Goal: Task Accomplishment & Management: Use online tool/utility

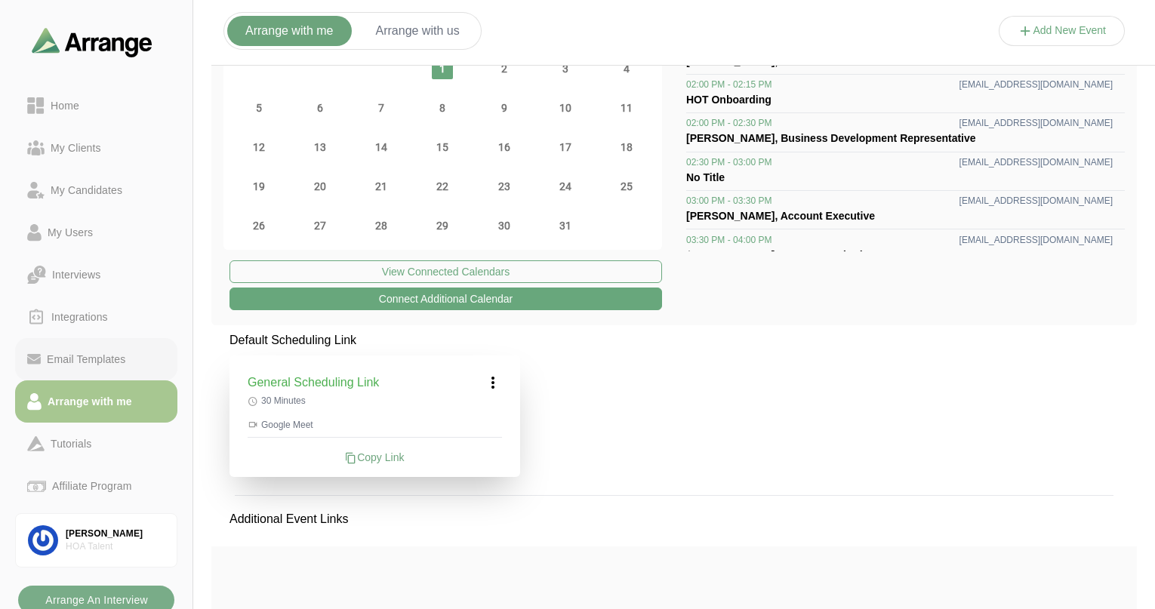
scroll to position [63, 0]
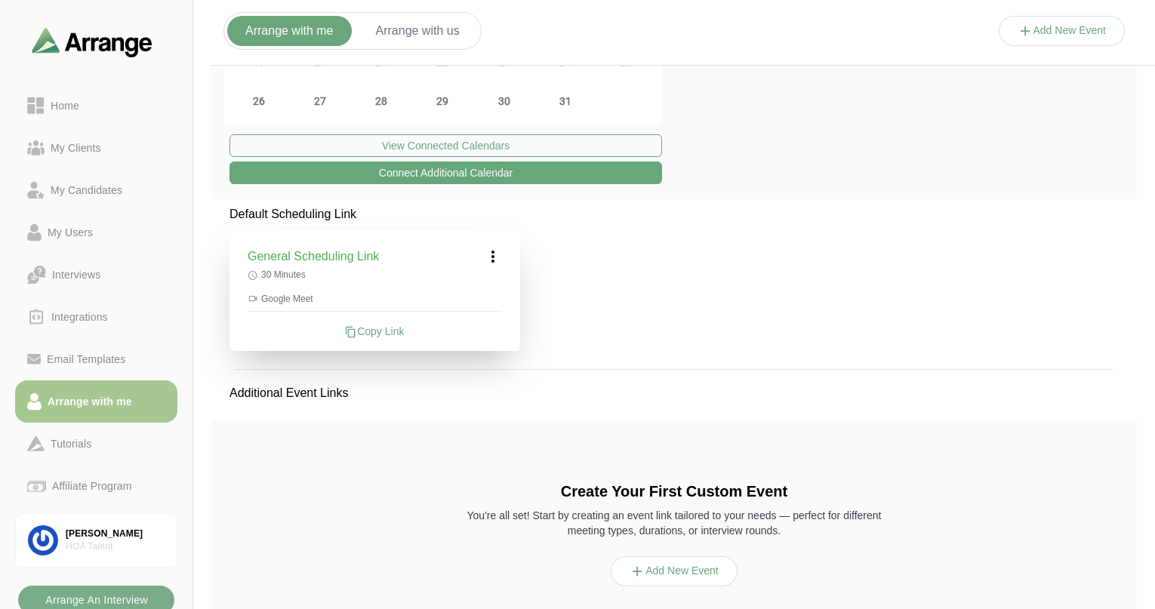
scroll to position [288, 0]
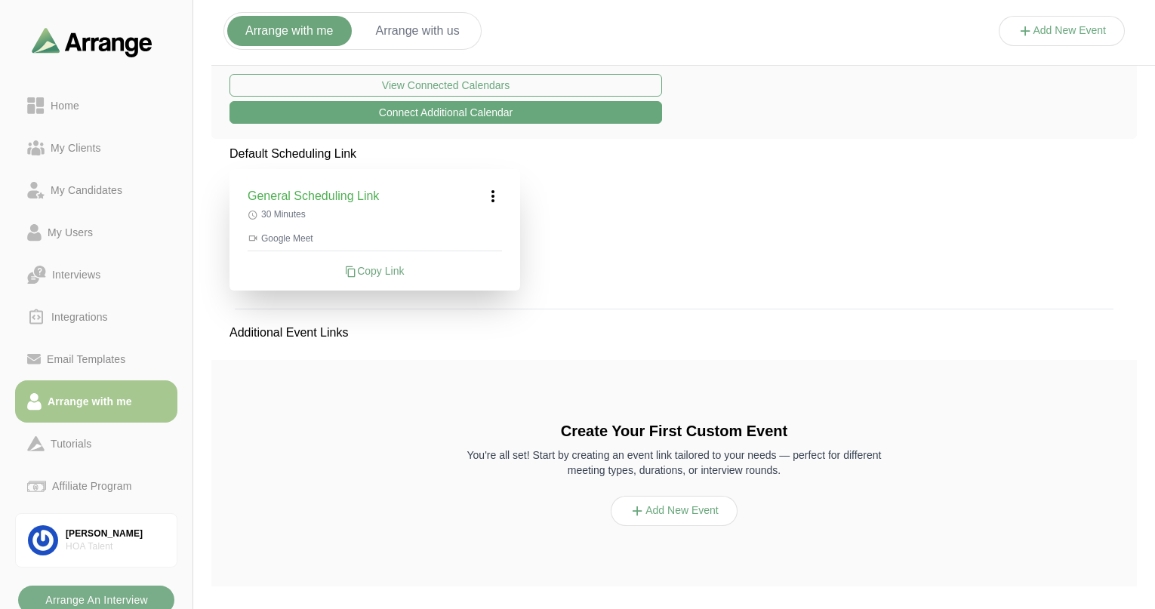
click at [681, 506] on button "Add New Event" at bounding box center [674, 511] width 127 height 30
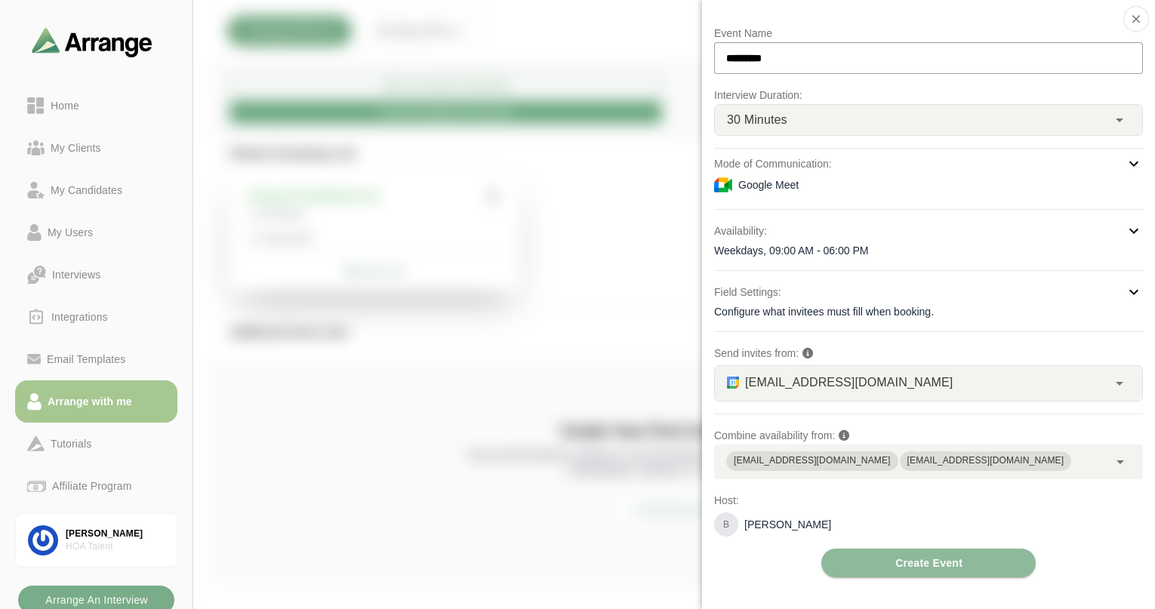
click at [814, 63] on input "*********" at bounding box center [928, 58] width 429 height 32
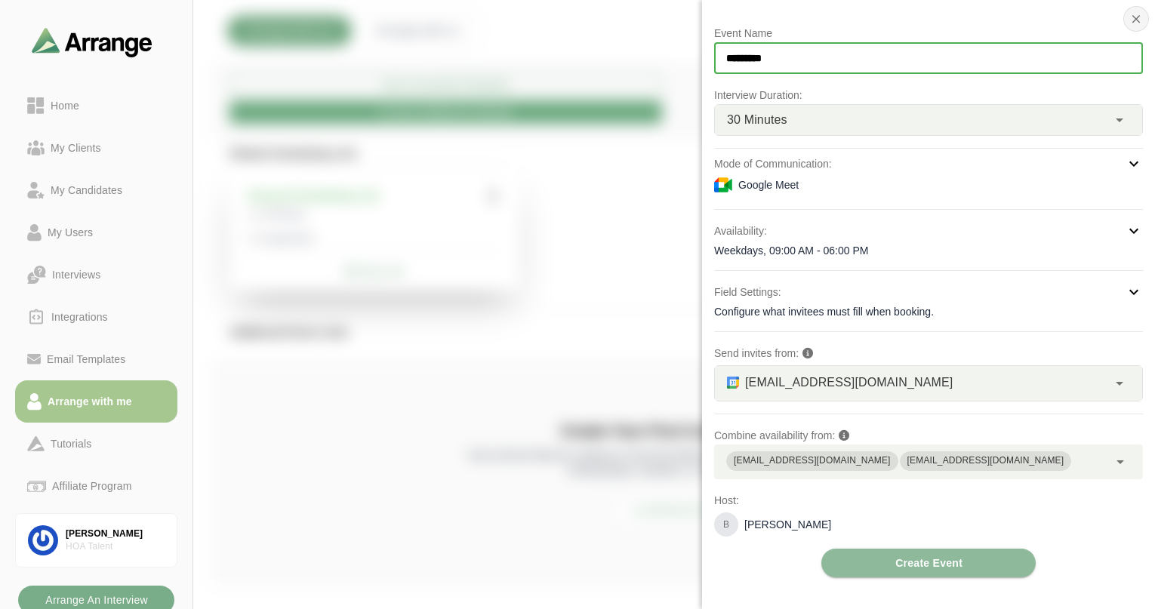
click at [1138, 13] on icon "button" at bounding box center [1137, 19] width 14 height 14
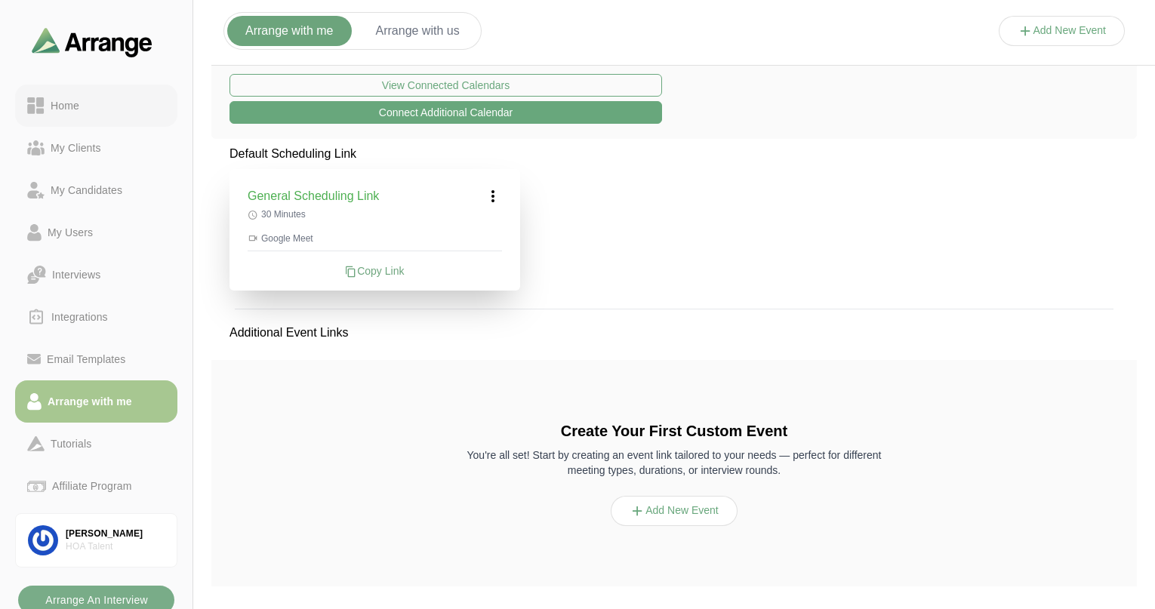
click at [63, 102] on div "Home" at bounding box center [65, 106] width 41 height 18
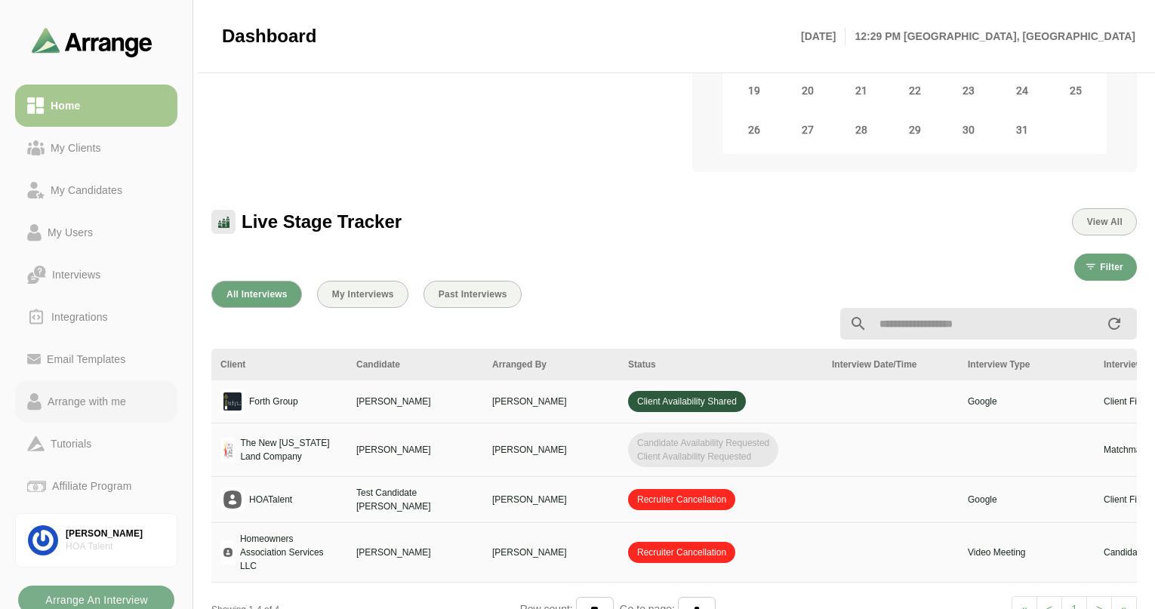
click at [69, 396] on div "Arrange with me" at bounding box center [87, 402] width 91 height 18
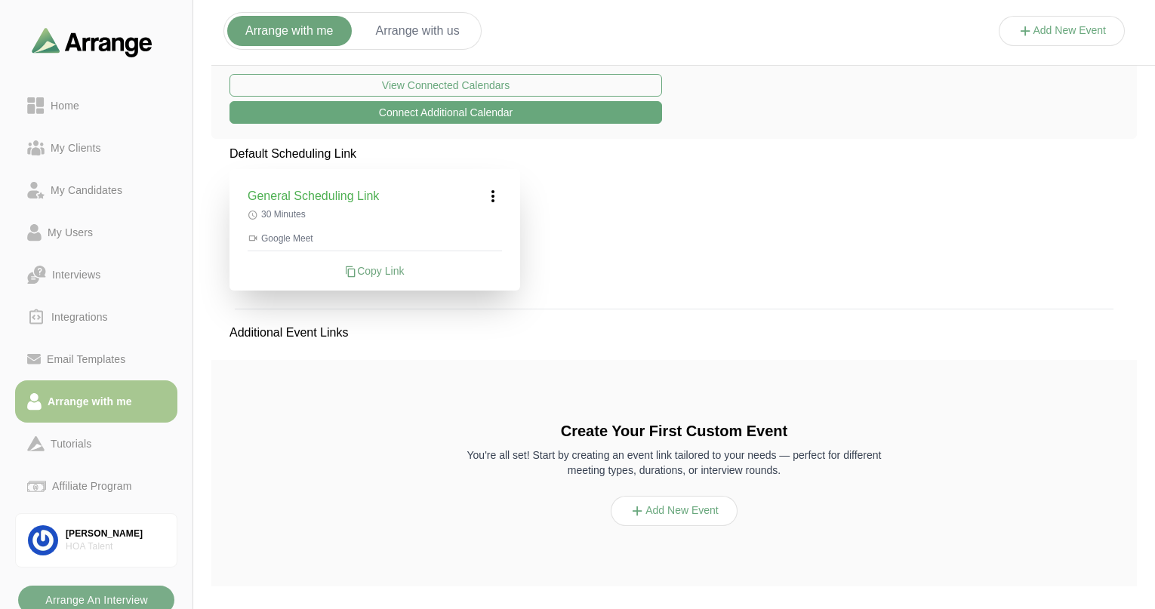
click at [643, 520] on button "Add New Event" at bounding box center [674, 511] width 127 height 30
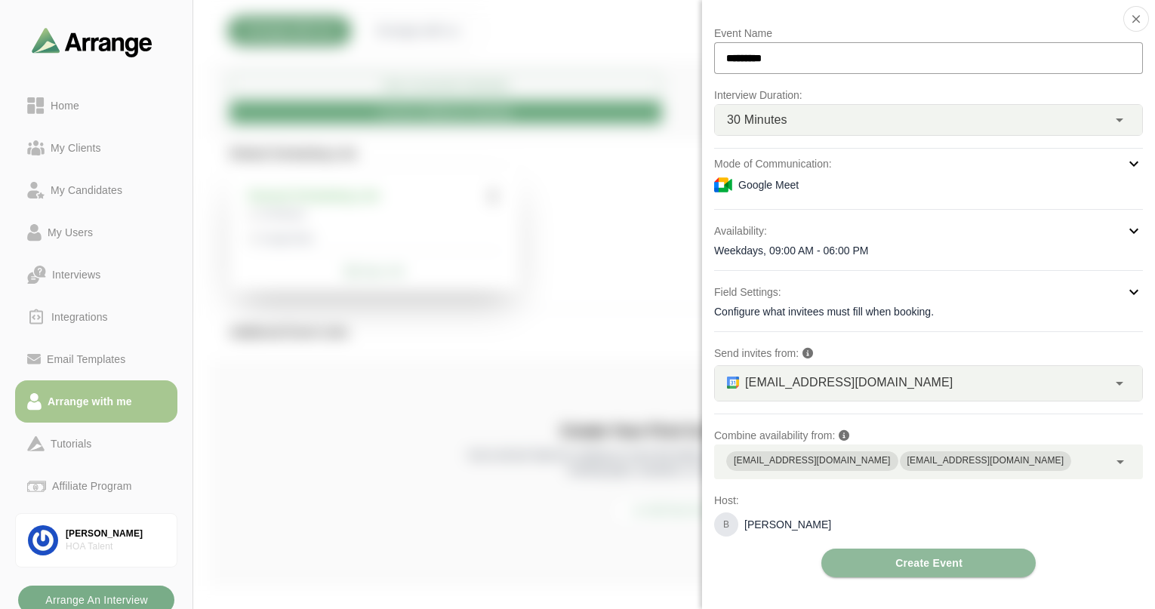
click at [799, 187] on div "Google Meet" at bounding box center [928, 185] width 429 height 18
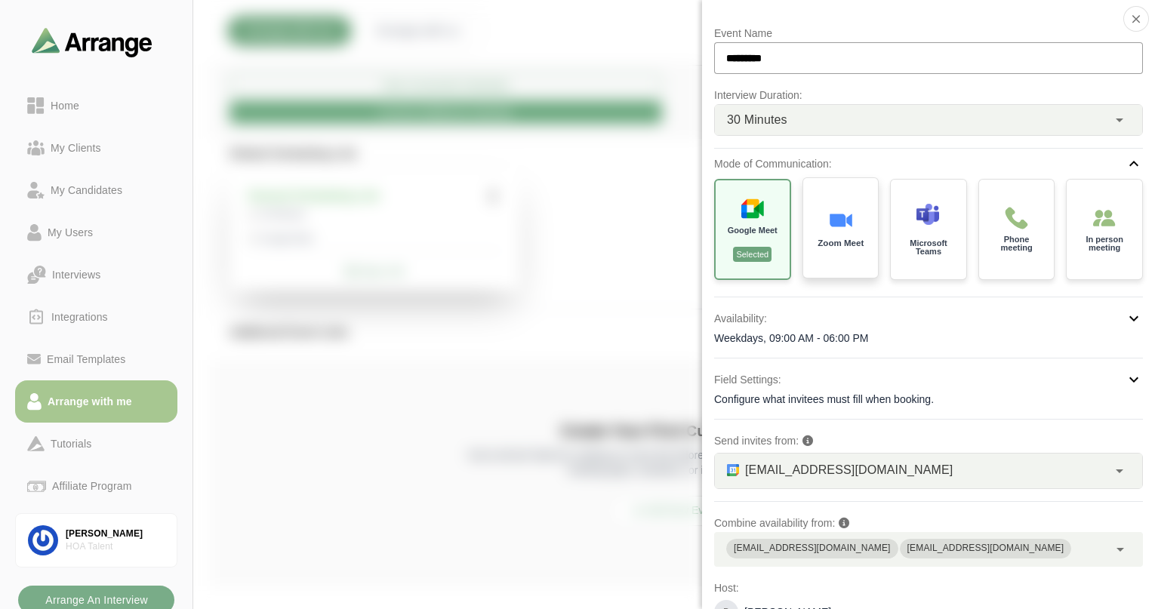
click at [825, 224] on div "Zoom Meet" at bounding box center [840, 228] width 79 height 105
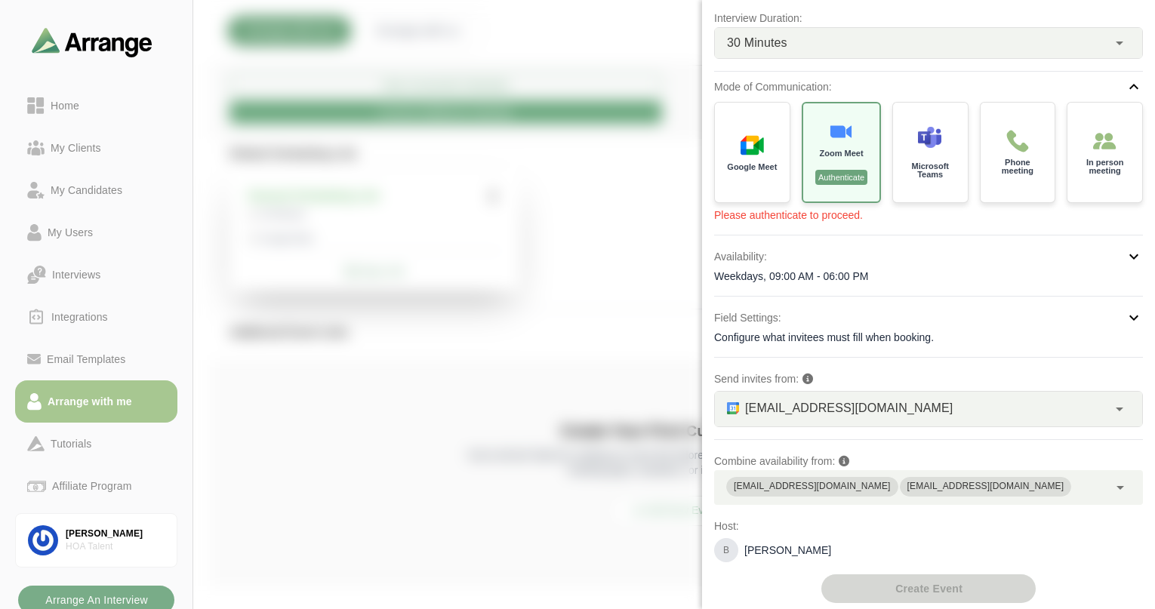
scroll to position [83, 0]
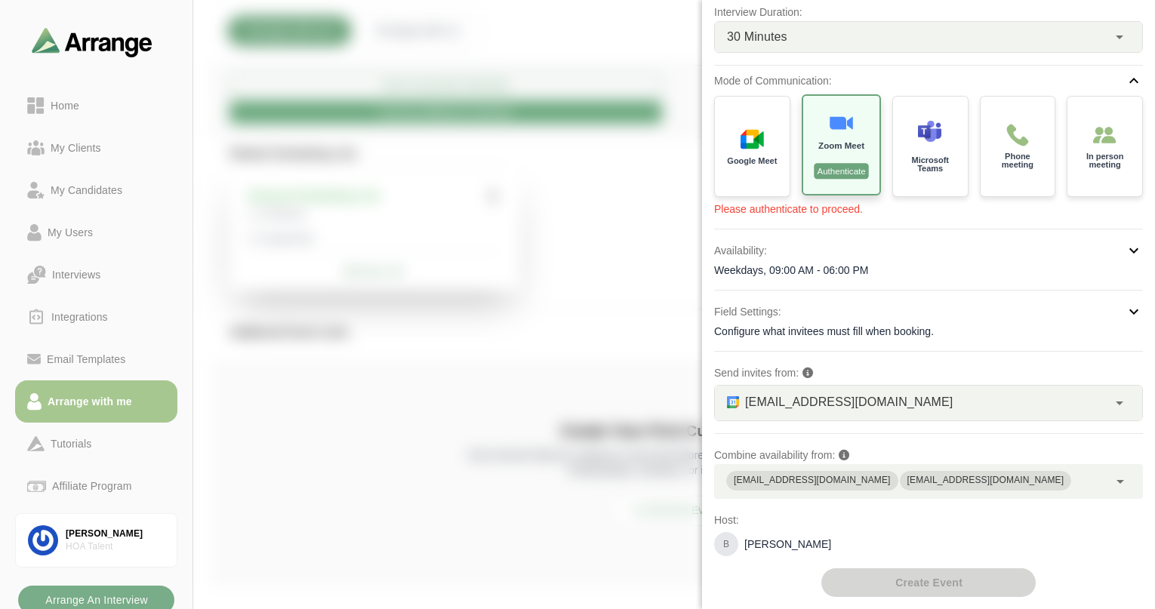
click at [806, 151] on div "Zoom Meet Authenticate" at bounding box center [841, 145] width 80 height 103
click at [833, 172] on p "Authenticate" at bounding box center [841, 171] width 55 height 16
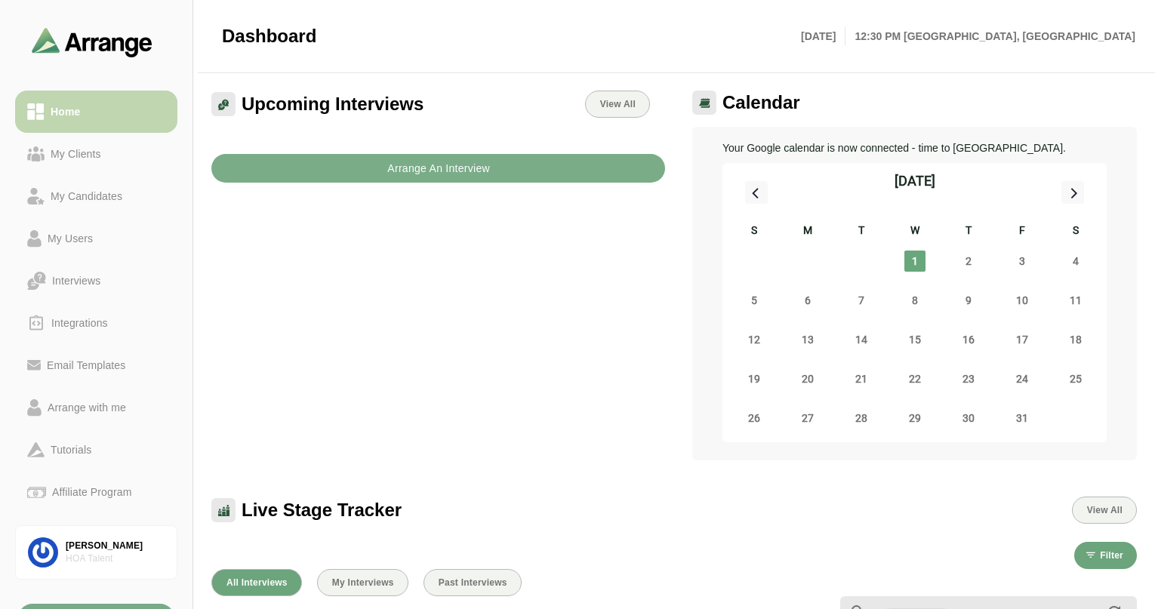
click at [76, 108] on div "Home" at bounding box center [66, 112] width 42 height 18
